Goal: Task Accomplishment & Management: Complete application form

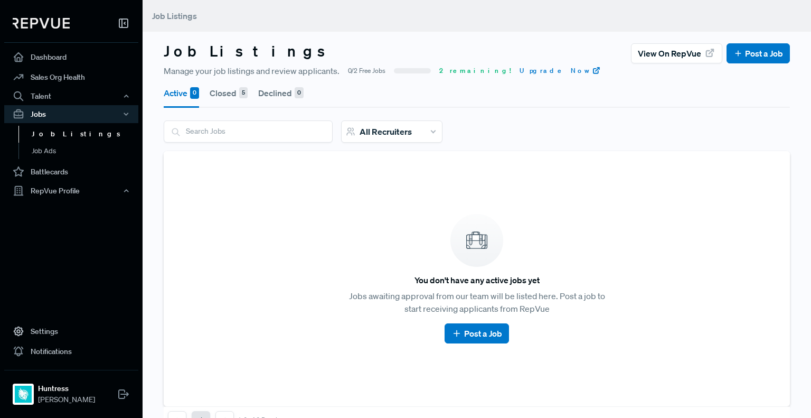
drag, startPoint x: 0, startPoint y: 0, endPoint x: 52, endPoint y: 136, distance: 145.3
click at [52, 136] on link "Job Listings" at bounding box center [85, 134] width 134 height 17
click at [741, 50] on link "Post a Job" at bounding box center [759, 53] width 50 height 13
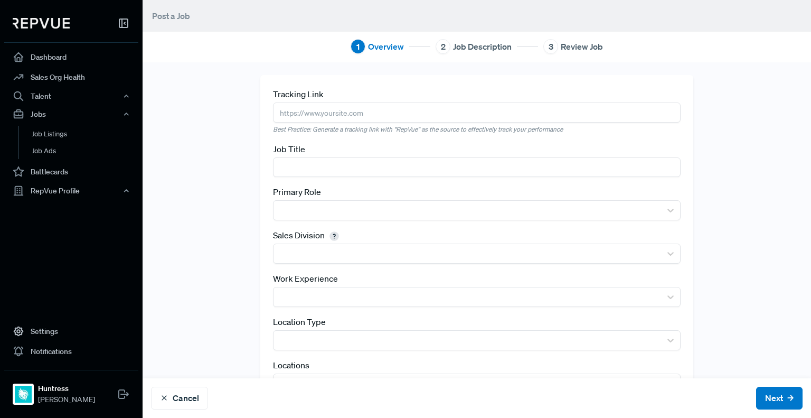
click at [375, 111] on input "text" at bounding box center [477, 112] width 408 height 20
paste input "[URL][DOMAIN_NAME]"
type input "[URL][DOMAIN_NAME]"
click at [342, 166] on input "text" at bounding box center [477, 167] width 408 height 20
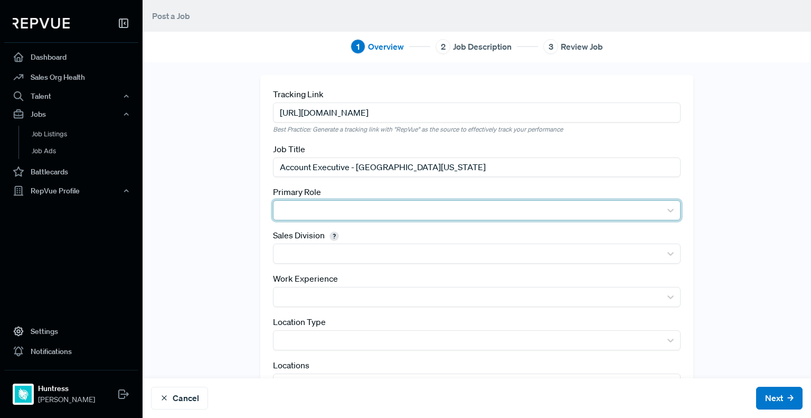
type input "Account Executive - [GEOGRAPHIC_DATA][US_STATE]"
click at [285, 214] on div at bounding box center [467, 210] width 377 height 15
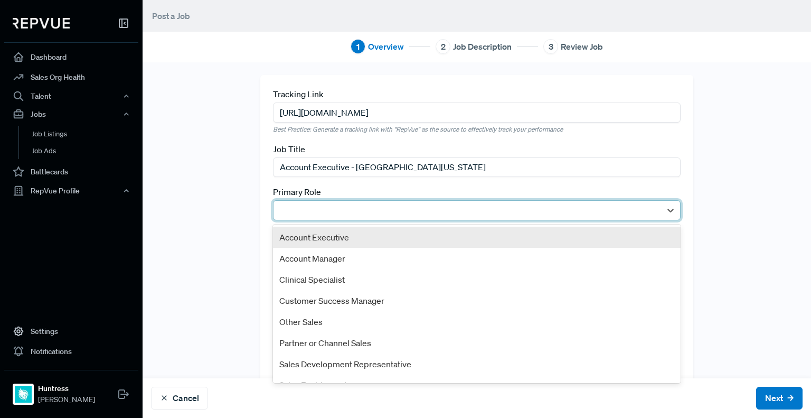
click at [296, 246] on div "Account Executive" at bounding box center [477, 237] width 408 height 21
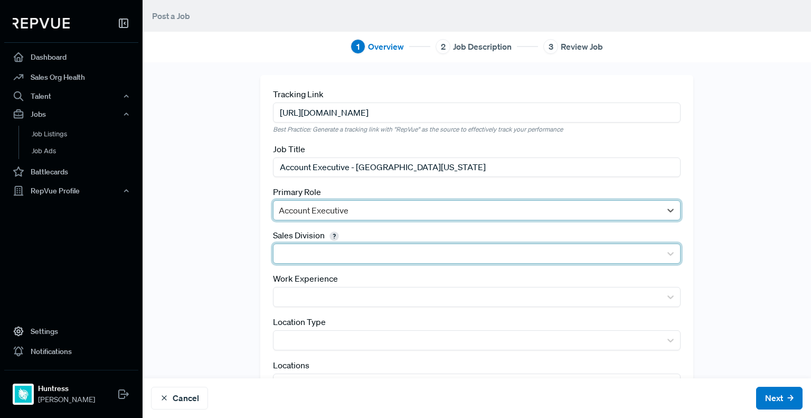
click at [305, 255] on div at bounding box center [467, 253] width 377 height 15
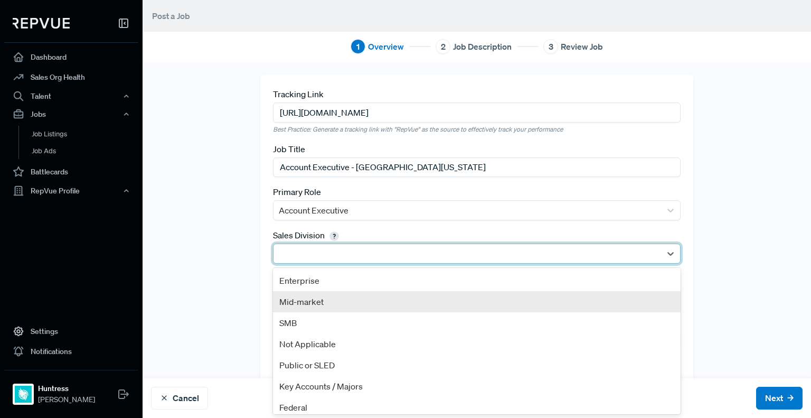
click at [317, 300] on div "Mid-market" at bounding box center [477, 301] width 408 height 21
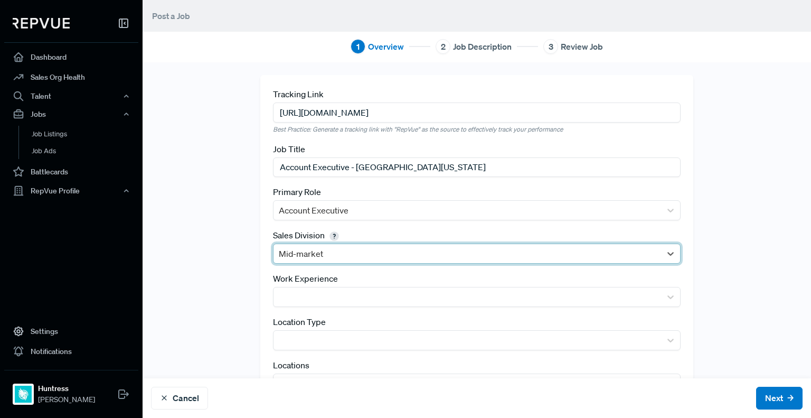
scroll to position [48, 0]
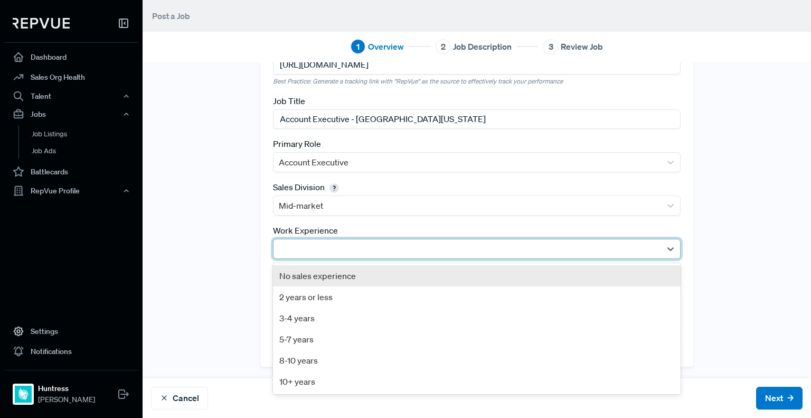
click at [430, 249] on div at bounding box center [467, 248] width 377 height 15
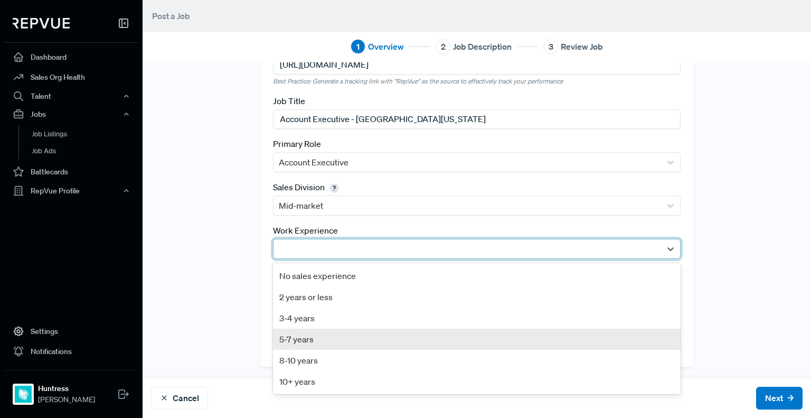
click at [386, 333] on div "5-7 years" at bounding box center [477, 338] width 408 height 21
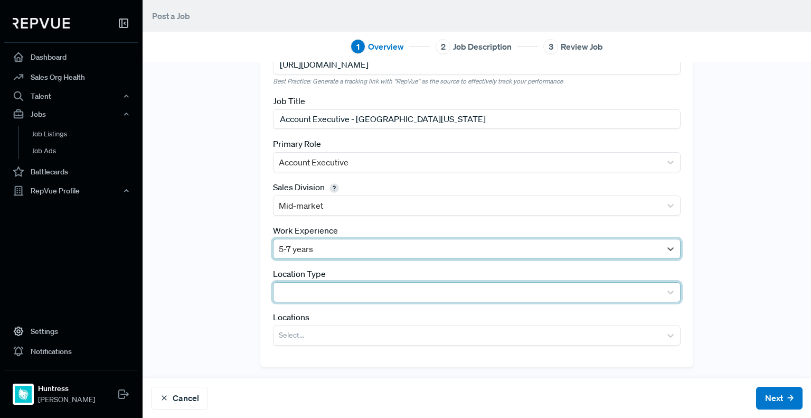
click at [298, 291] on div at bounding box center [467, 292] width 377 height 15
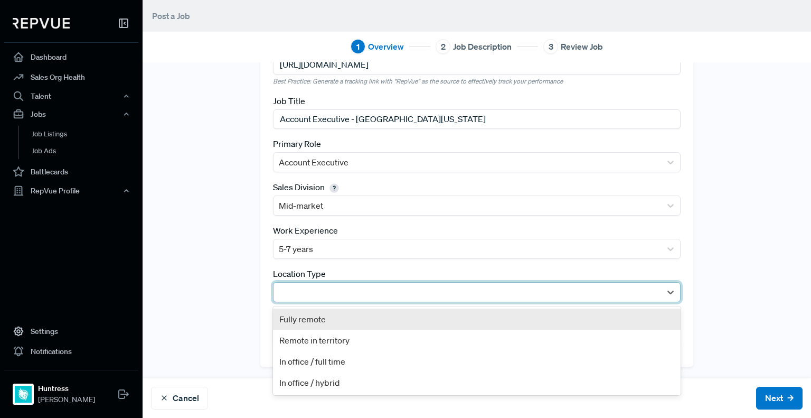
click at [308, 314] on div "Fully remote" at bounding box center [477, 318] width 408 height 21
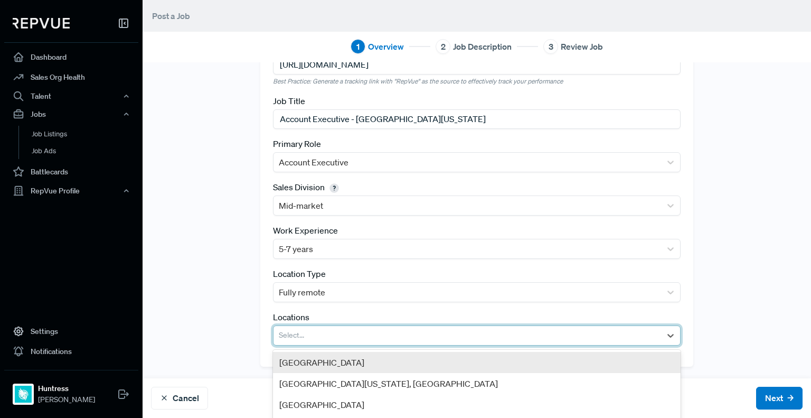
click at [338, 337] on div at bounding box center [467, 335] width 377 height 15
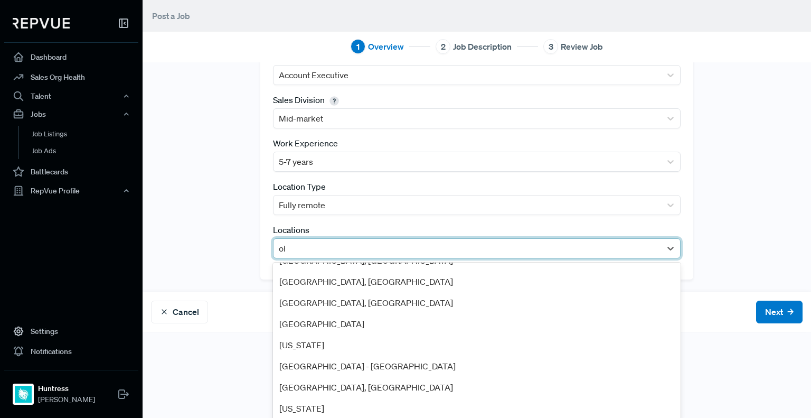
scroll to position [0, 0]
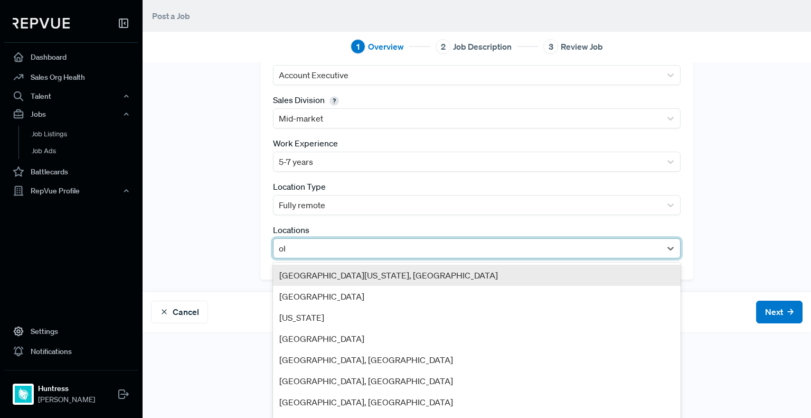
click at [663, 401] on div "Tracking Link [URL][DOMAIN_NAME] Best Practice: Generate a tracking link with "…" at bounding box center [477, 239] width 669 height 355
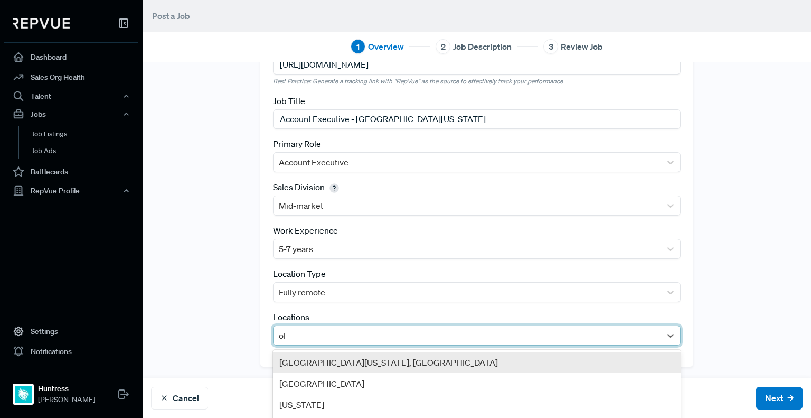
type input "ohi"
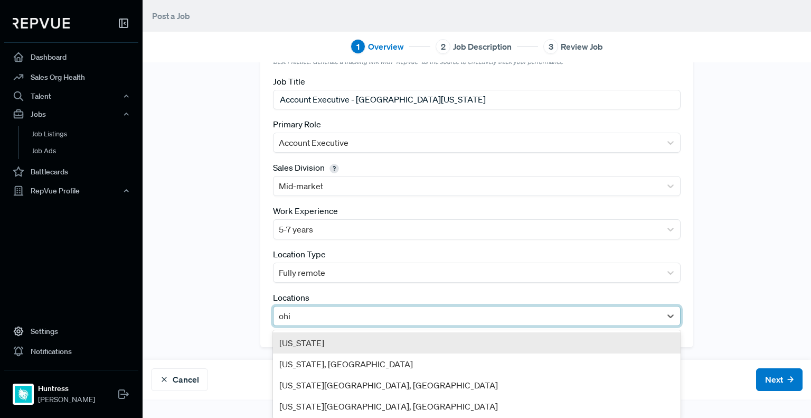
click at [308, 337] on div "[US_STATE]" at bounding box center [477, 342] width 408 height 21
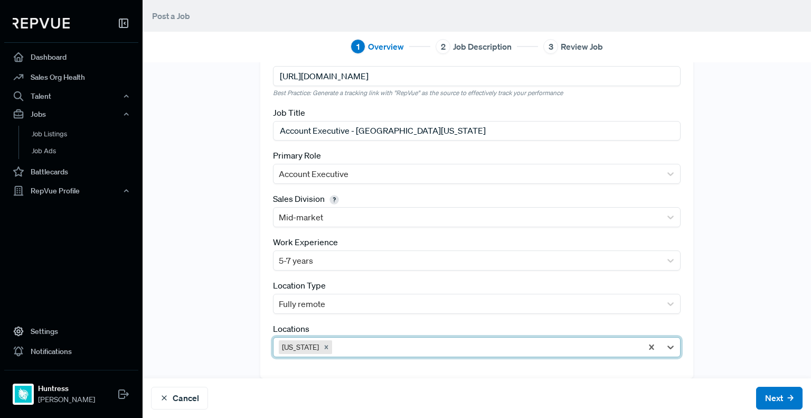
scroll to position [48, 0]
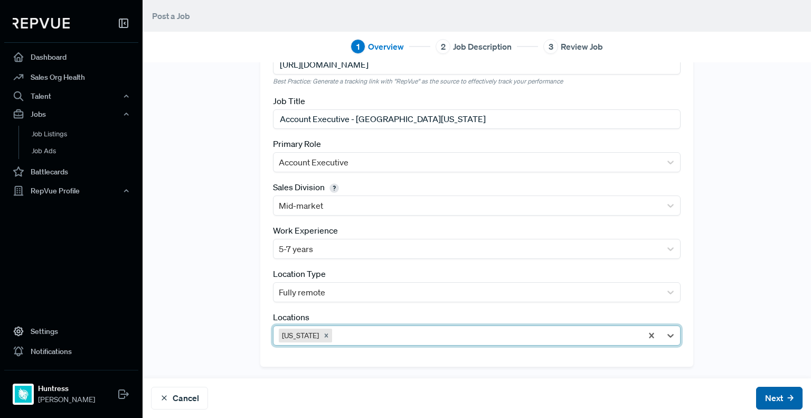
click at [756, 398] on button "Next" at bounding box center [779, 398] width 46 height 23
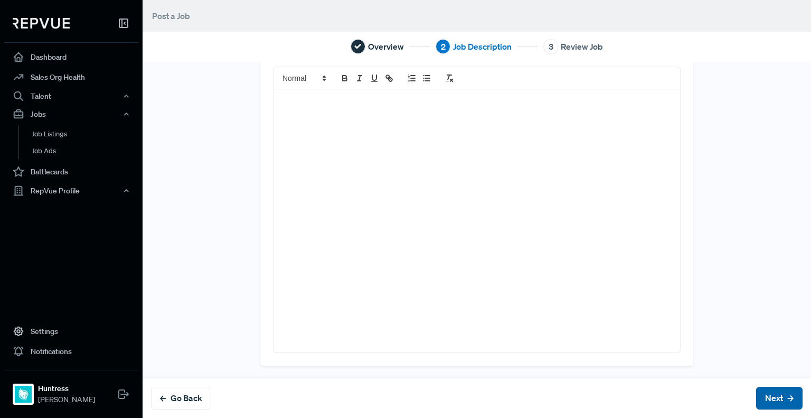
scroll to position [0, 0]
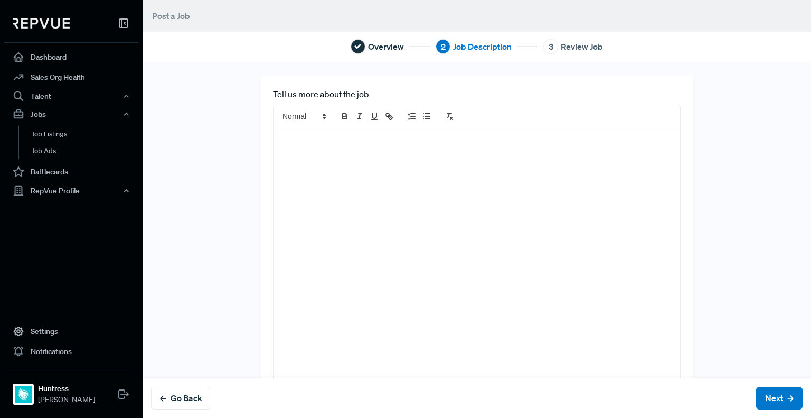
click at [372, 175] on div at bounding box center [477, 258] width 407 height 263
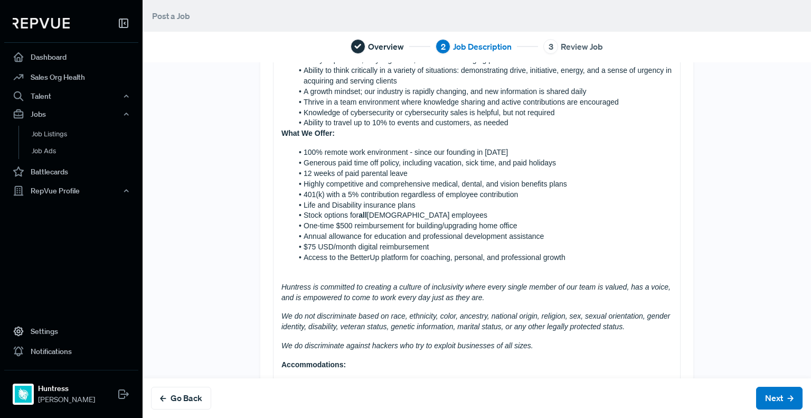
scroll to position [792, 0]
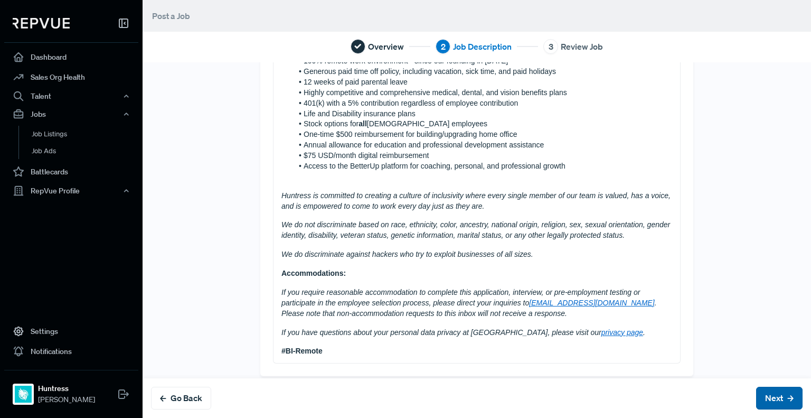
click at [763, 399] on button "Next" at bounding box center [779, 398] width 46 height 23
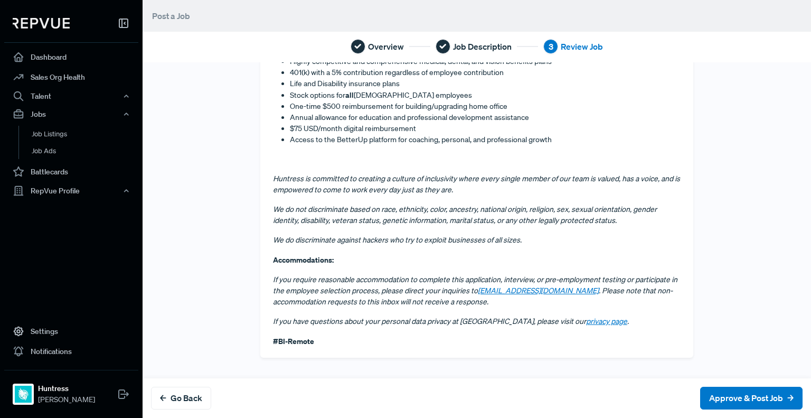
scroll to position [0, 0]
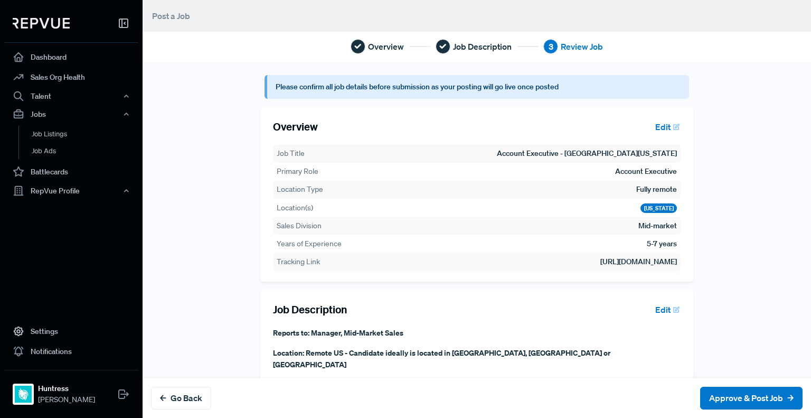
click at [655, 125] on button "Edit" at bounding box center [666, 127] width 30 height 18
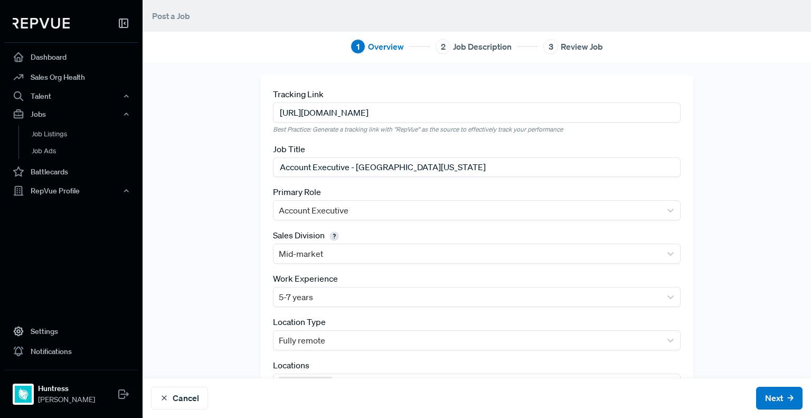
scroll to position [48, 0]
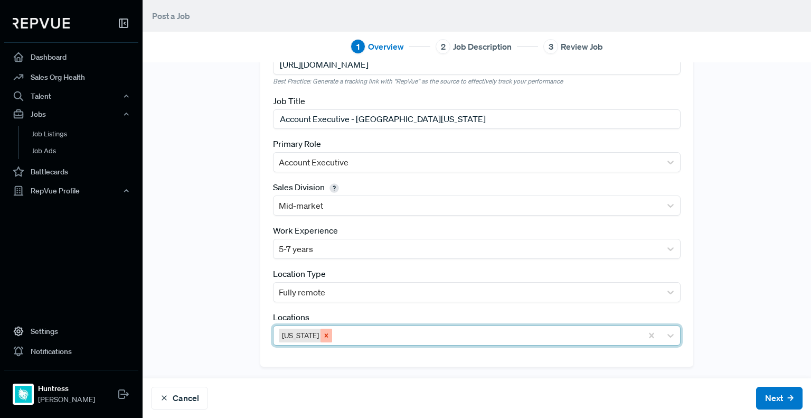
click at [323, 334] on icon "Remove Ohio" at bounding box center [326, 335] width 7 height 7
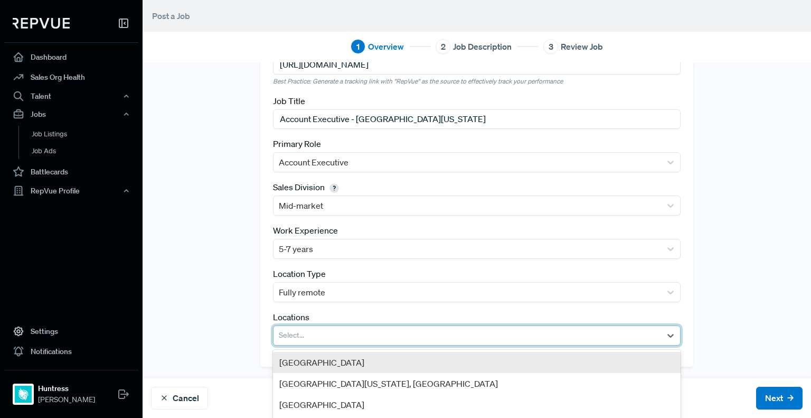
click at [324, 337] on div at bounding box center [467, 335] width 377 height 15
type input "[US_STATE]"
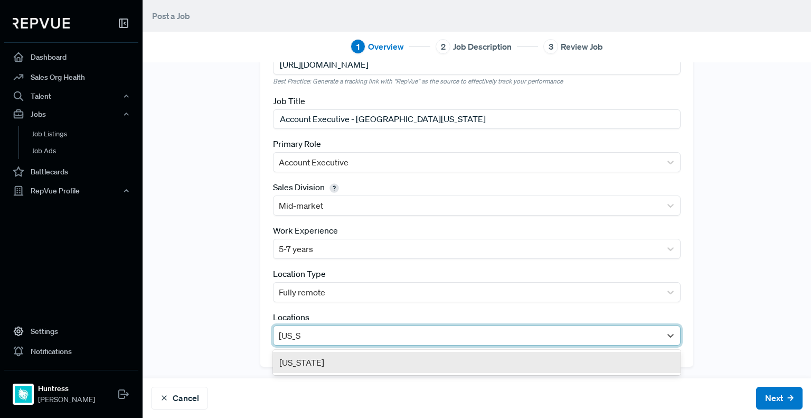
click at [325, 360] on div "[US_STATE]" at bounding box center [477, 362] width 408 height 21
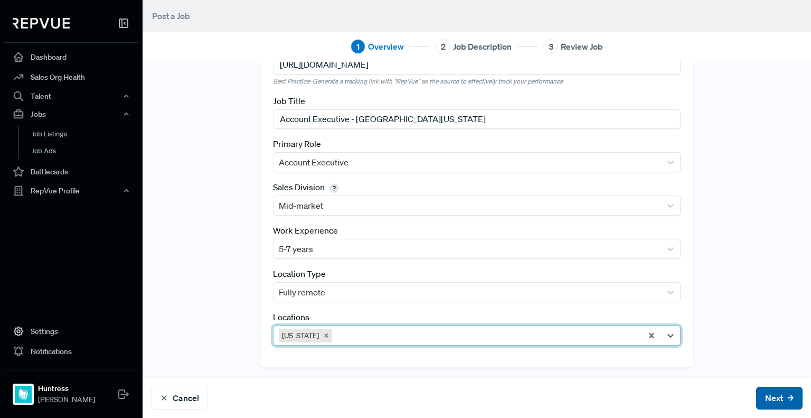
click at [756, 392] on button "Next" at bounding box center [779, 398] width 46 height 23
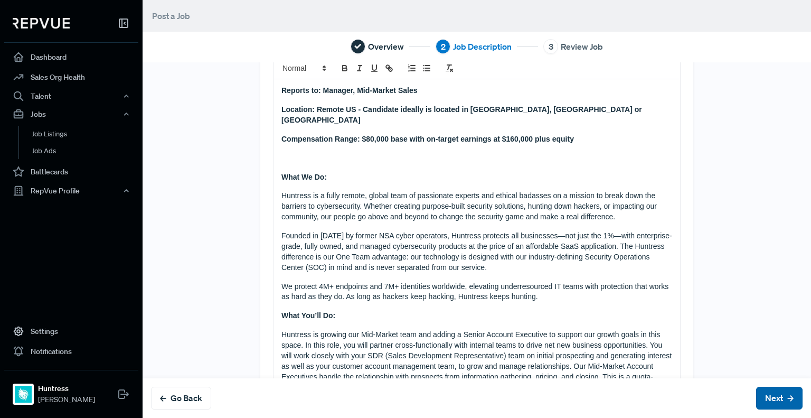
scroll to position [0, 0]
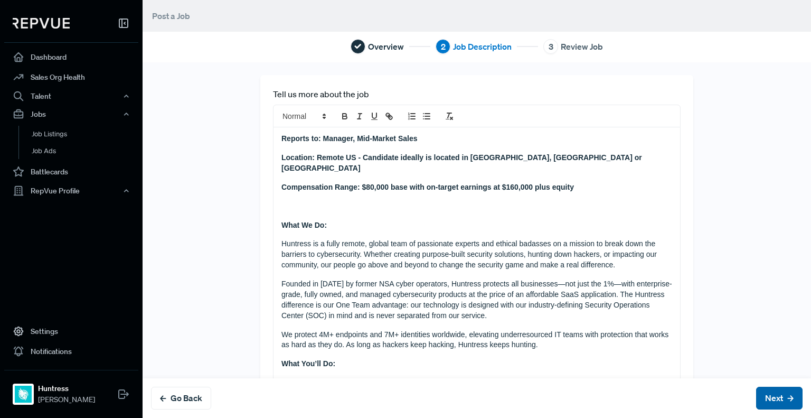
click at [763, 393] on button "Next" at bounding box center [779, 398] width 46 height 23
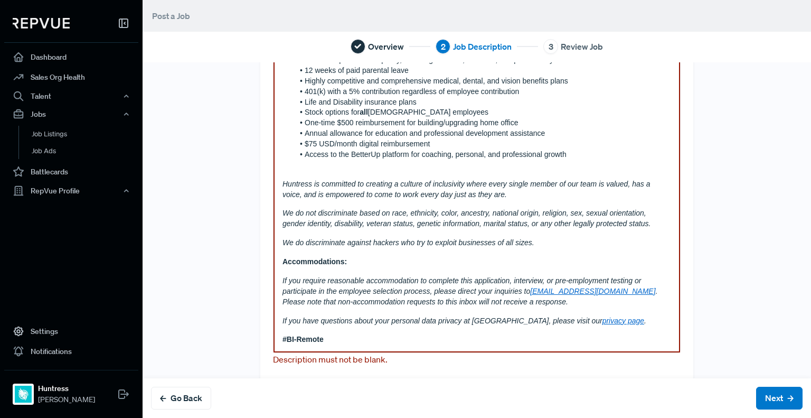
scroll to position [815, 0]
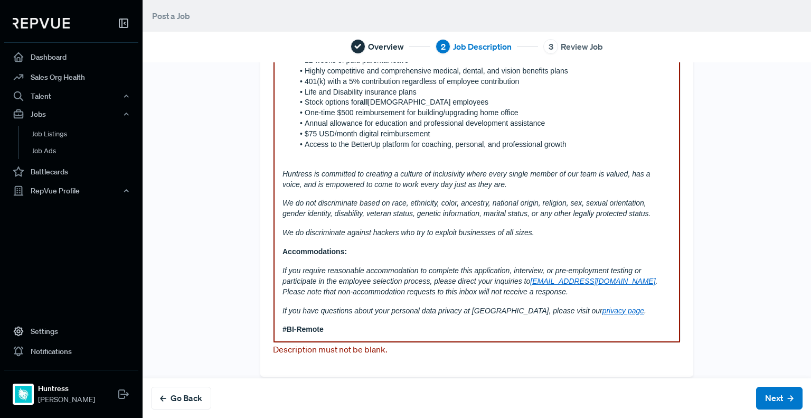
click at [635, 324] on p "#BI-Remote" at bounding box center [477, 329] width 389 height 11
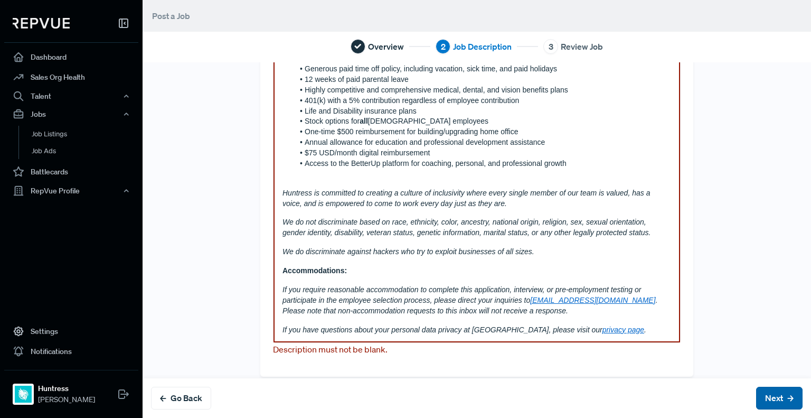
click at [768, 395] on button "Next" at bounding box center [779, 398] width 46 height 23
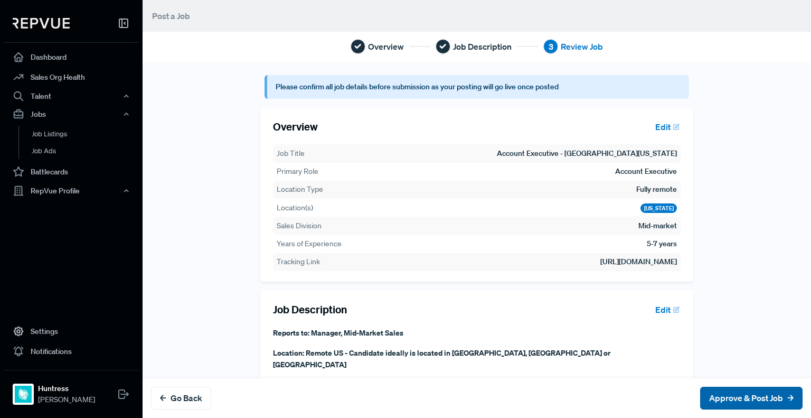
click at [752, 396] on button "Approve & Post Job" at bounding box center [751, 398] width 102 height 23
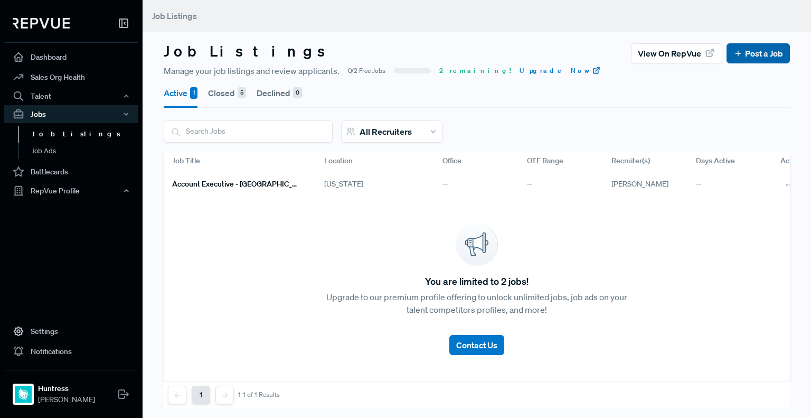
click at [758, 52] on link "Post a Job" at bounding box center [759, 53] width 50 height 13
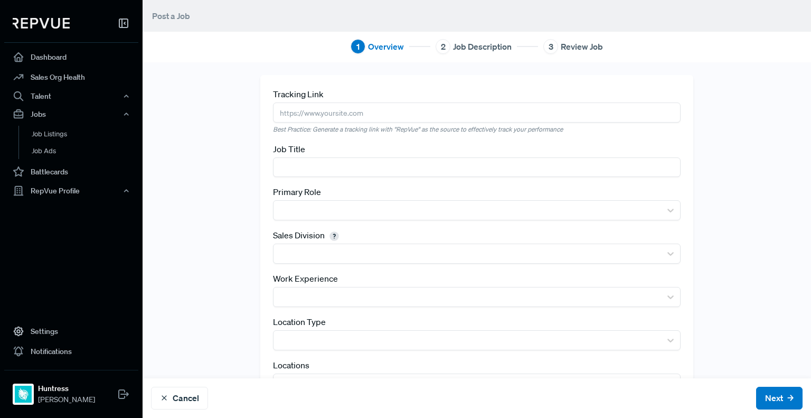
click at [416, 112] on input "text" at bounding box center [477, 112] width 408 height 20
paste input "[URL][DOMAIN_NAME]"
type input "[URL][DOMAIN_NAME]"
click at [378, 170] on input "text" at bounding box center [477, 167] width 408 height 20
click at [371, 165] on input "Cybersecurity Advisor (VCISO)" at bounding box center [477, 167] width 408 height 20
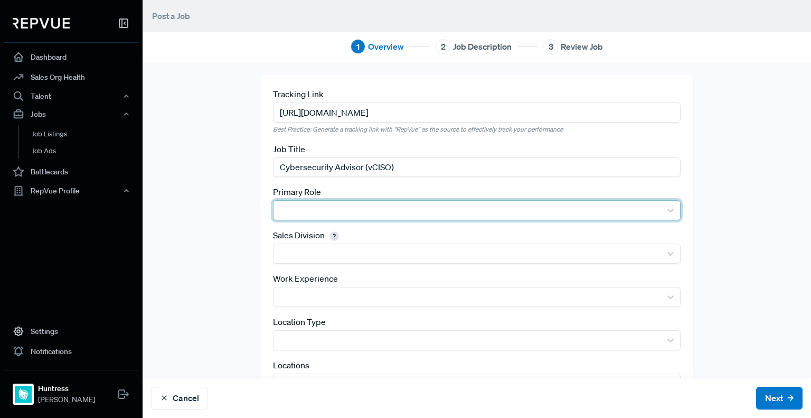
type input "Cybersecurity Advisor (vCISO)"
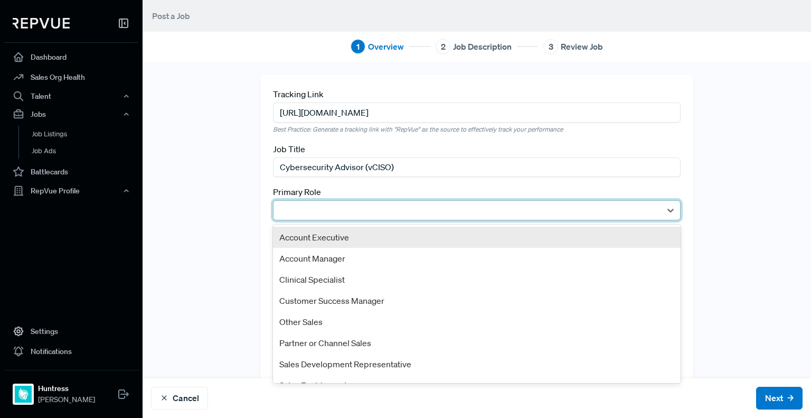
click at [371, 209] on div at bounding box center [467, 210] width 377 height 15
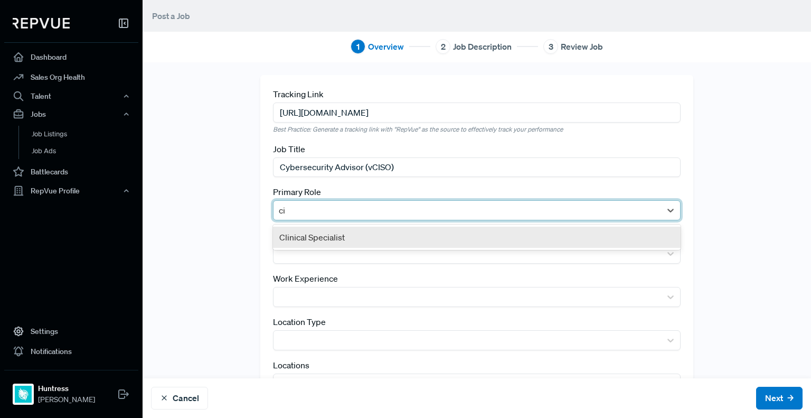
type input "c"
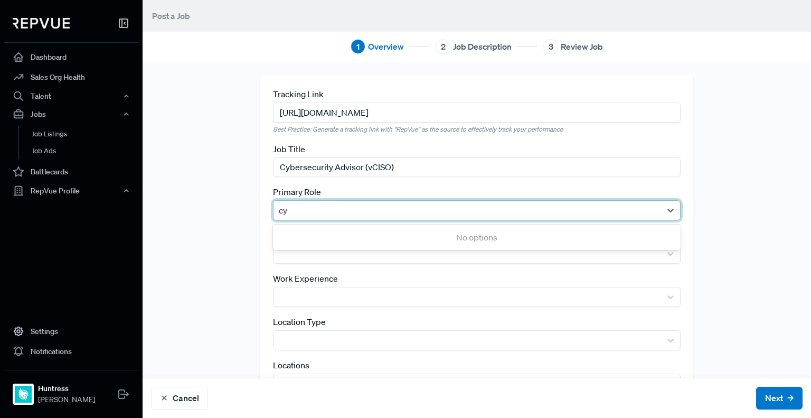
type input "c"
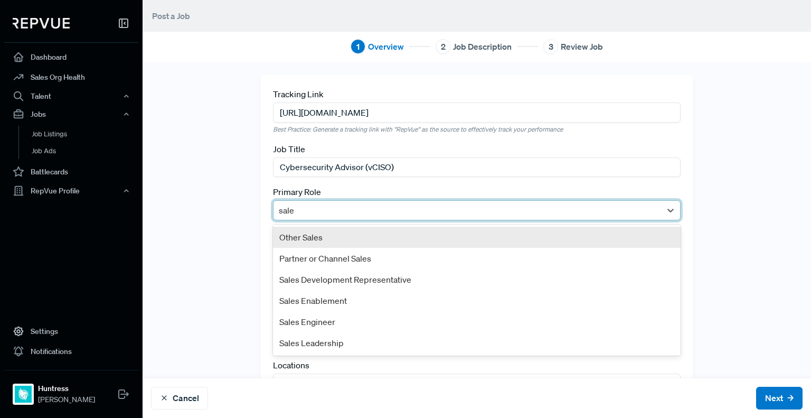
type input "sales"
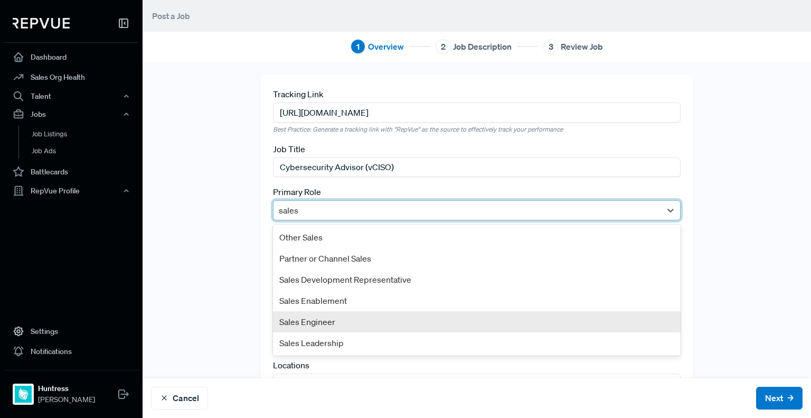
click at [446, 317] on div "Sales Engineer" at bounding box center [477, 321] width 408 height 21
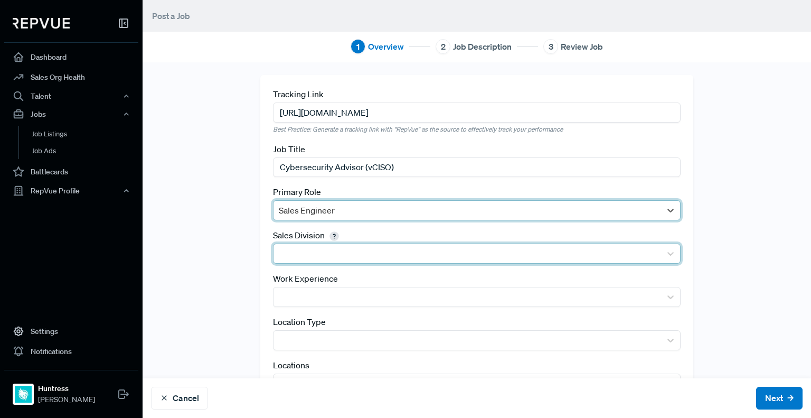
click at [446, 255] on div at bounding box center [467, 253] width 377 height 15
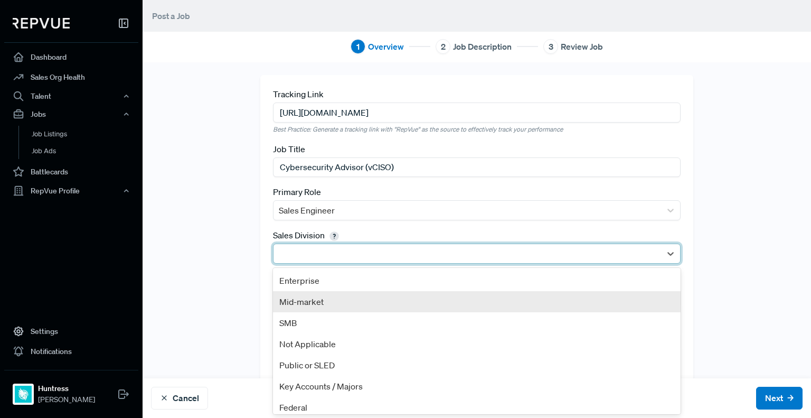
click at [469, 306] on div "Mid-market" at bounding box center [477, 301] width 408 height 21
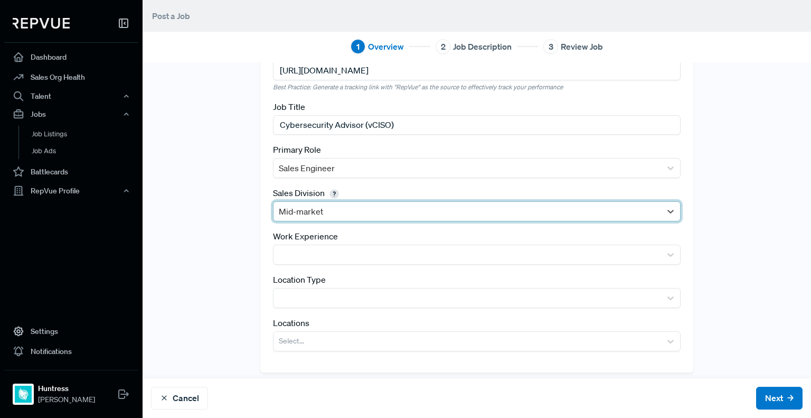
scroll to position [48, 0]
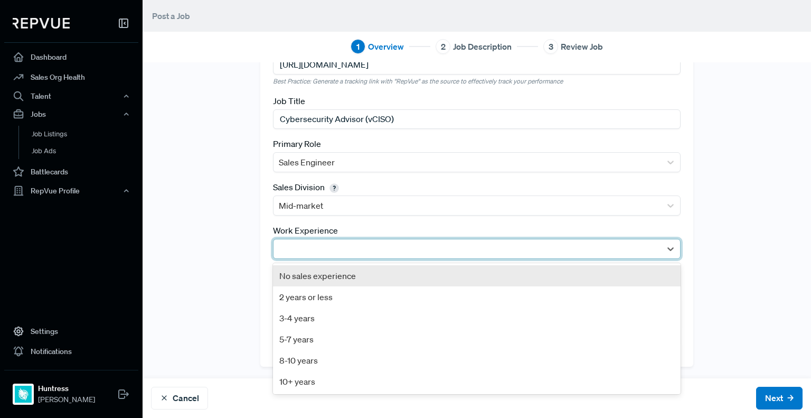
click at [596, 249] on div at bounding box center [467, 248] width 377 height 15
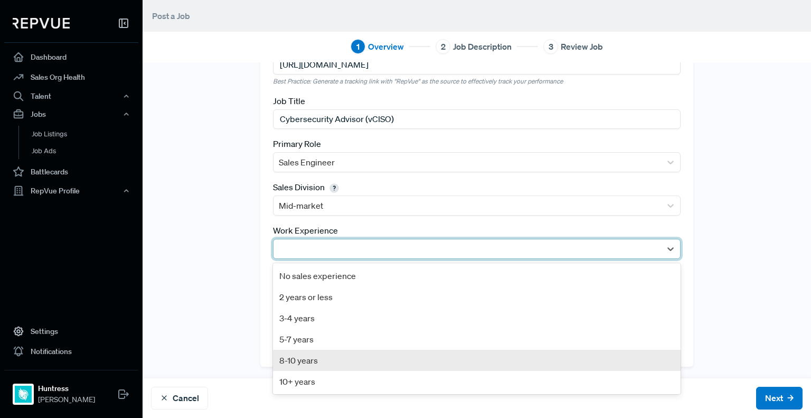
click at [487, 364] on div "8-10 years" at bounding box center [477, 360] width 408 height 21
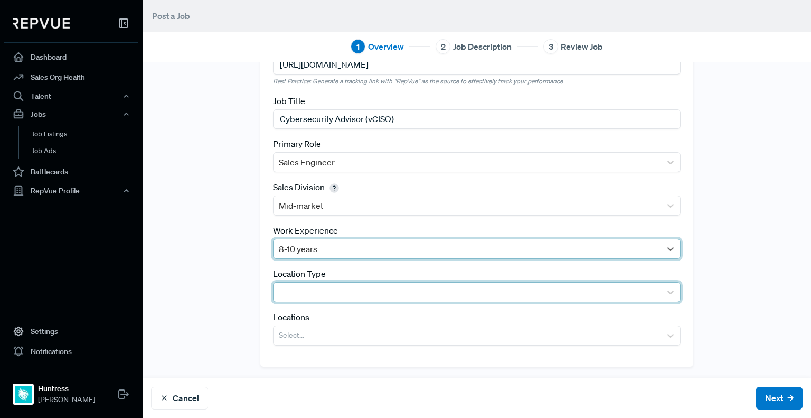
click at [425, 291] on div at bounding box center [467, 292] width 377 height 15
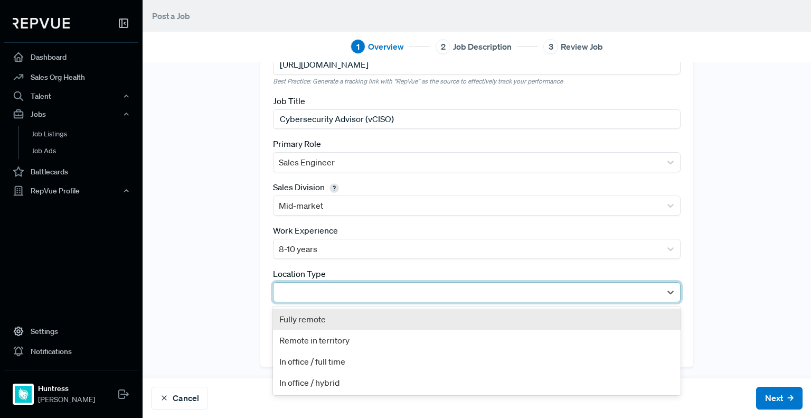
click at [420, 315] on div "Fully remote" at bounding box center [477, 318] width 408 height 21
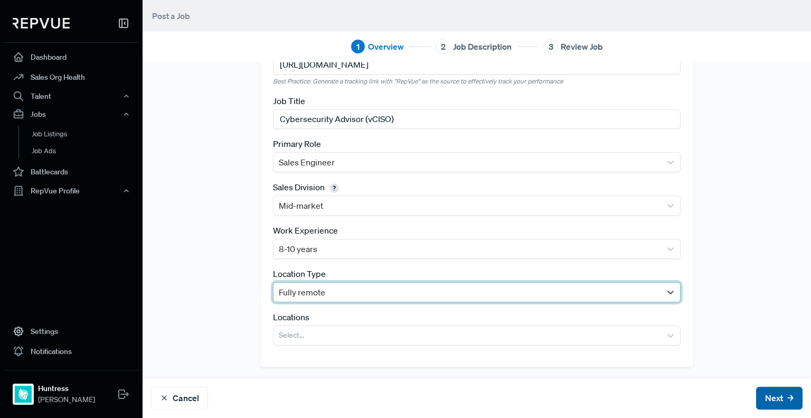
click at [756, 390] on button "Next" at bounding box center [779, 398] width 46 height 23
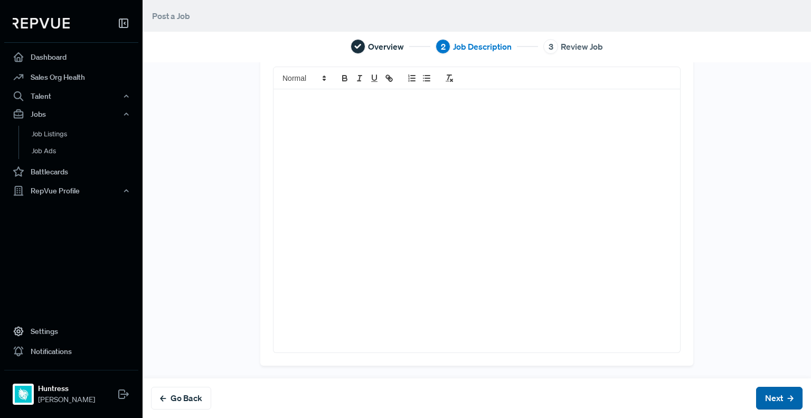
scroll to position [0, 0]
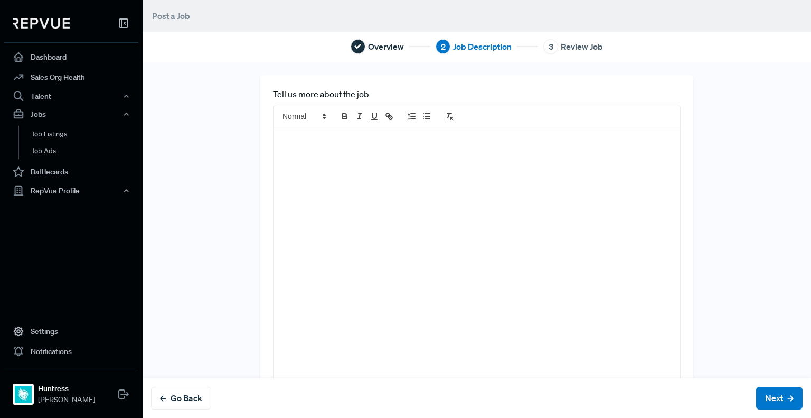
click at [373, 149] on div at bounding box center [477, 258] width 407 height 263
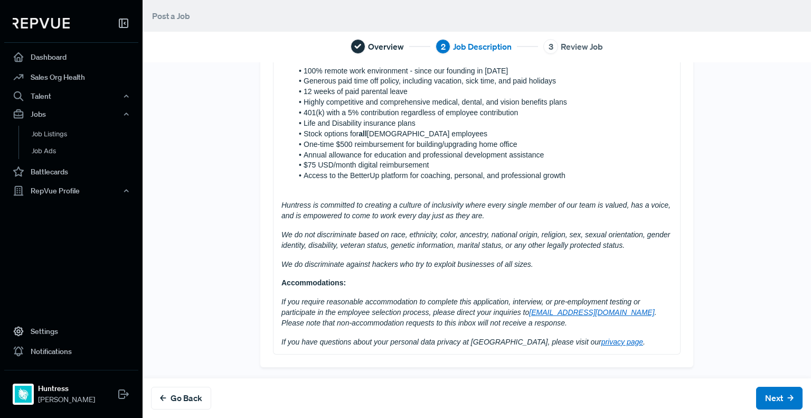
scroll to position [924, 0]
click at [772, 391] on button "Next" at bounding box center [779, 398] width 46 height 23
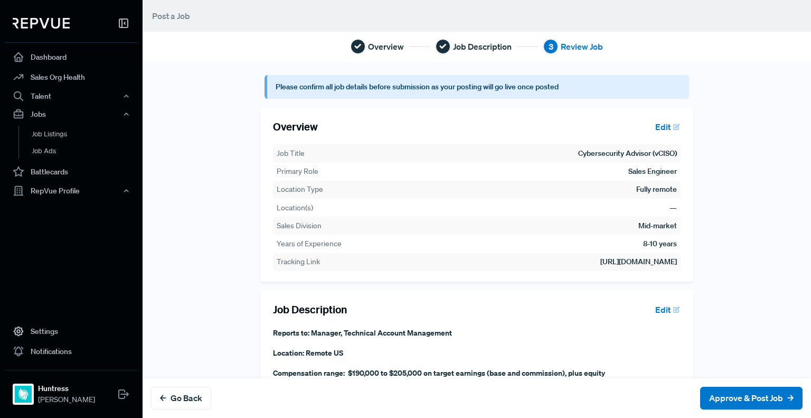
scroll to position [1169, 0]
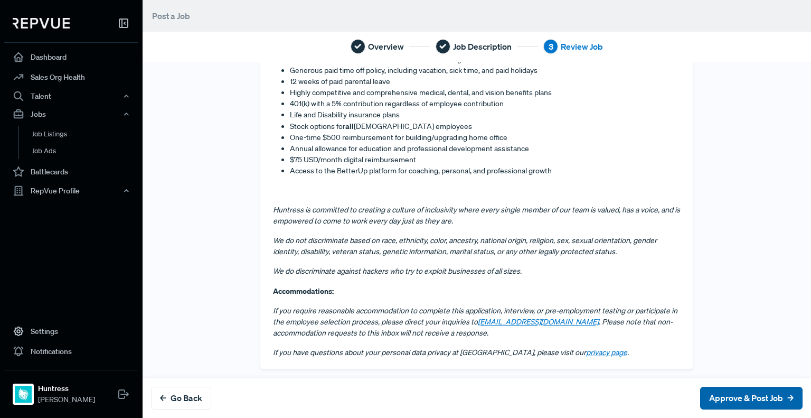
click at [706, 392] on button "Approve & Post Job" at bounding box center [751, 398] width 102 height 23
